Goal: Find specific page/section: Find specific page/section

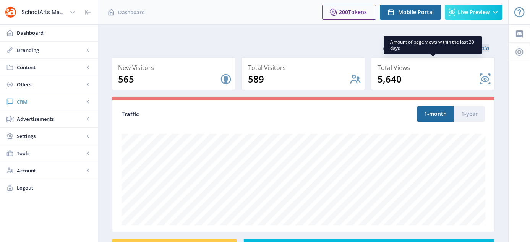
click at [23, 99] on span "CRM" at bounding box center [50, 102] width 67 height 8
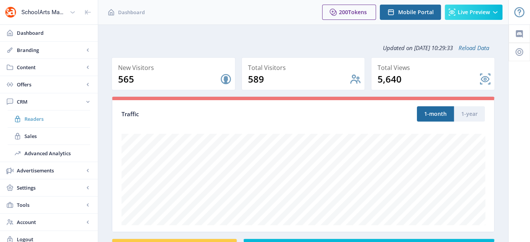
click at [31, 120] on span "Readers" at bounding box center [57, 119] width 66 height 8
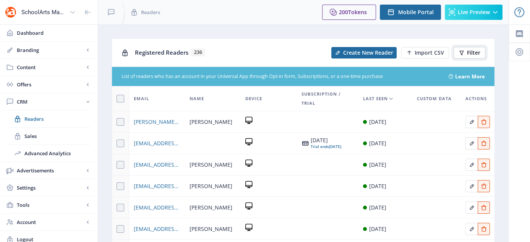
click at [470, 57] on button "Filter" at bounding box center [470, 52] width 32 height 11
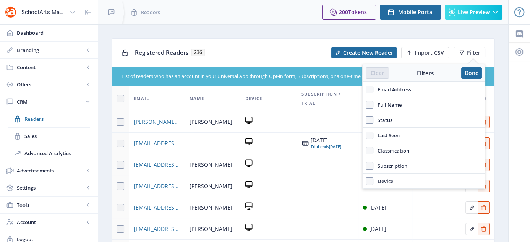
click at [394, 103] on span "Full Name" at bounding box center [387, 104] width 28 height 9
click at [366, 104] on input "Full Name" at bounding box center [366, 104] width 0 height 0
checkbox input "true"
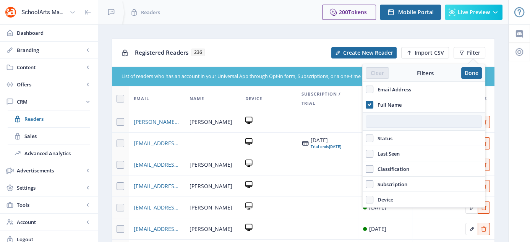
click at [390, 124] on input "text" at bounding box center [424, 121] width 116 height 12
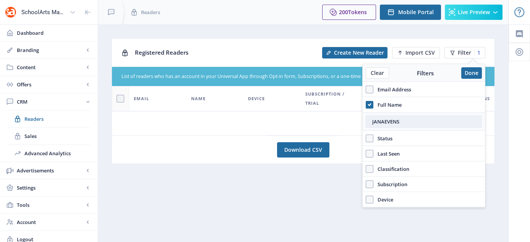
click at [383, 121] on input "JANAEVENS" at bounding box center [424, 121] width 116 height 12
click at [392, 122] on input "[PERSON_NAME]" at bounding box center [424, 121] width 116 height 12
click at [406, 123] on input "[PERSON_NAME]" at bounding box center [424, 121] width 116 height 12
type input "[PERSON_NAME]"
click at [465, 75] on button "Done" at bounding box center [471, 72] width 21 height 11
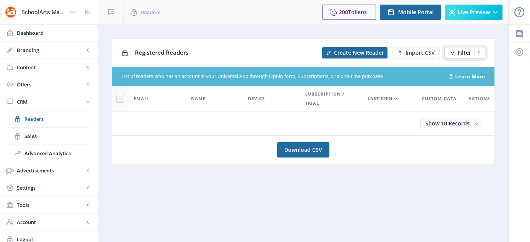
click at [458, 52] on span "Filter" at bounding box center [464, 53] width 13 height 6
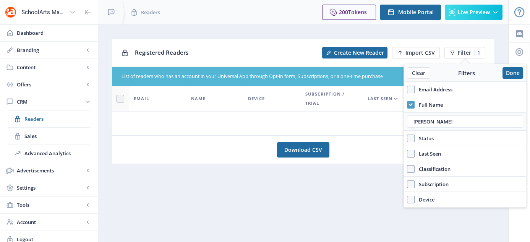
click at [411, 102] on icon at bounding box center [410, 105] width 3 height 8
click at [407, 104] on input "Full Name" at bounding box center [407, 104] width 0 height 0
checkbox input "false"
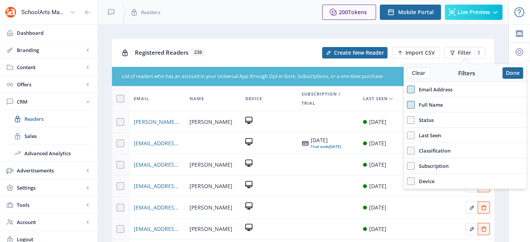
click at [411, 91] on span at bounding box center [411, 90] width 8 height 8
click at [407, 89] on input "Email Address" at bounding box center [407, 89] width 0 height 0
checkbox input "true"
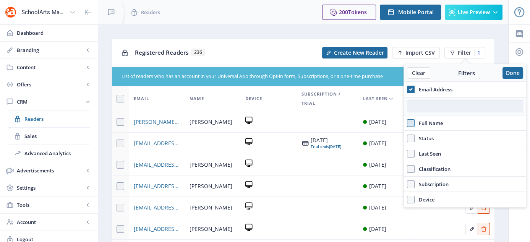
click at [422, 108] on input "text" at bounding box center [465, 106] width 116 height 12
paste input "[EMAIL_ADDRESS][DOMAIN_NAME]"
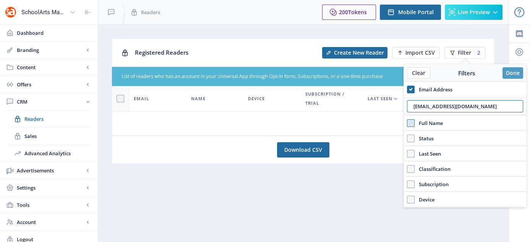
type input "[EMAIL_ADDRESS][DOMAIN_NAME]"
click at [517, 70] on button "Done" at bounding box center [512, 72] width 21 height 11
